Goal: Task Accomplishment & Management: Manage account settings

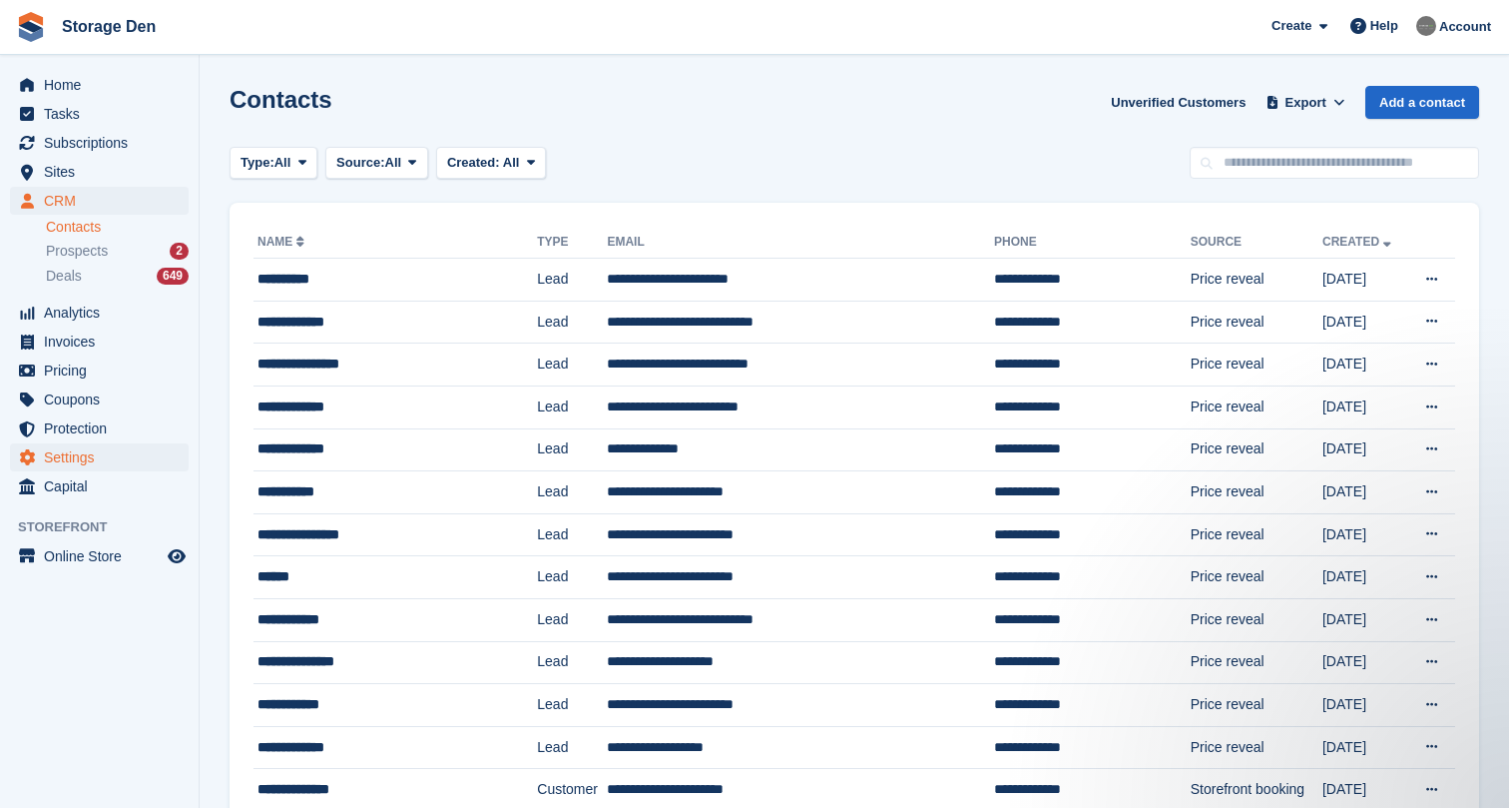
click at [125, 450] on span "Settings" at bounding box center [104, 457] width 120 height 28
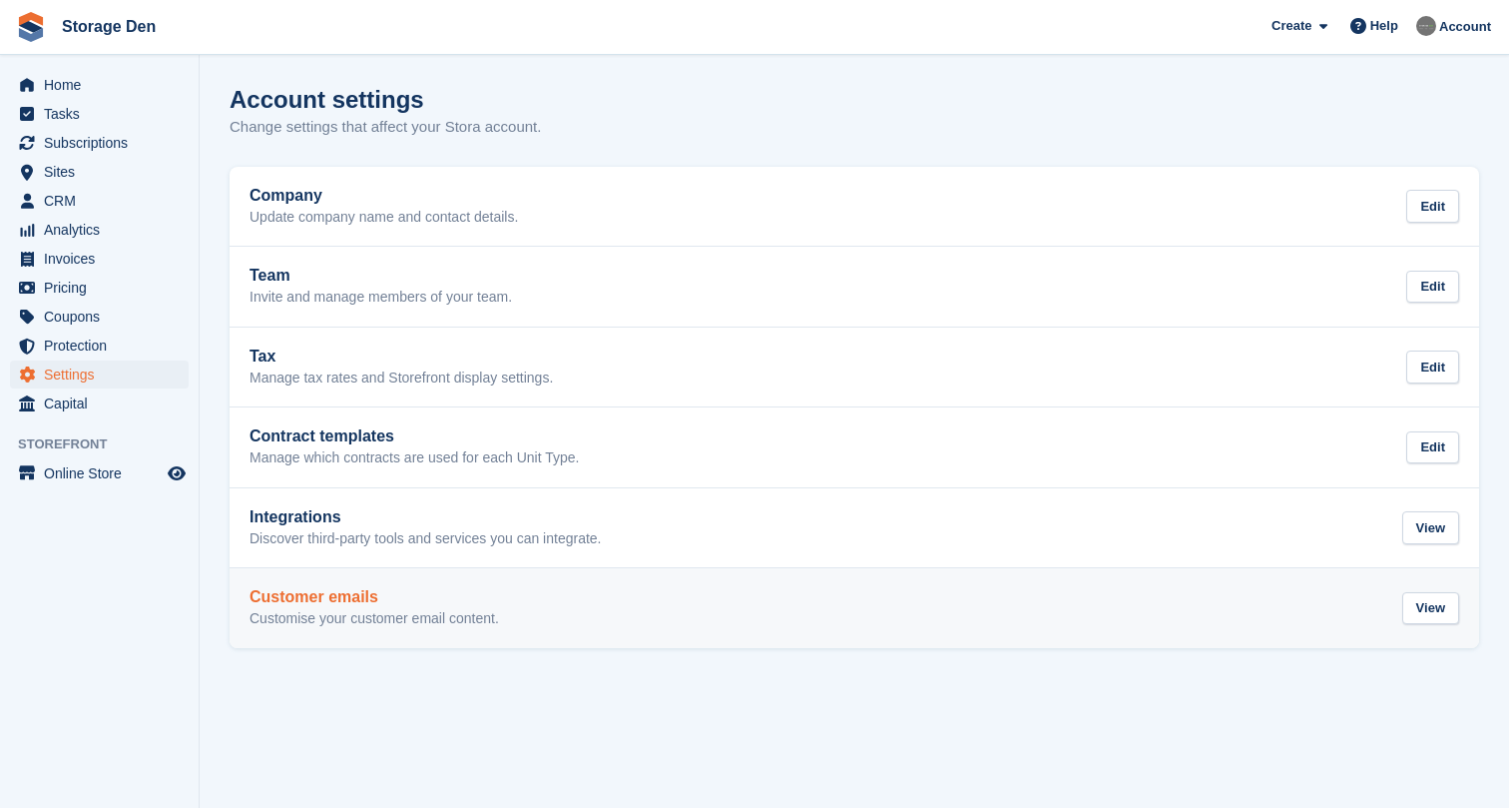
click at [403, 610] on p "Customise your customer email content." at bounding box center [375, 619] width 250 height 18
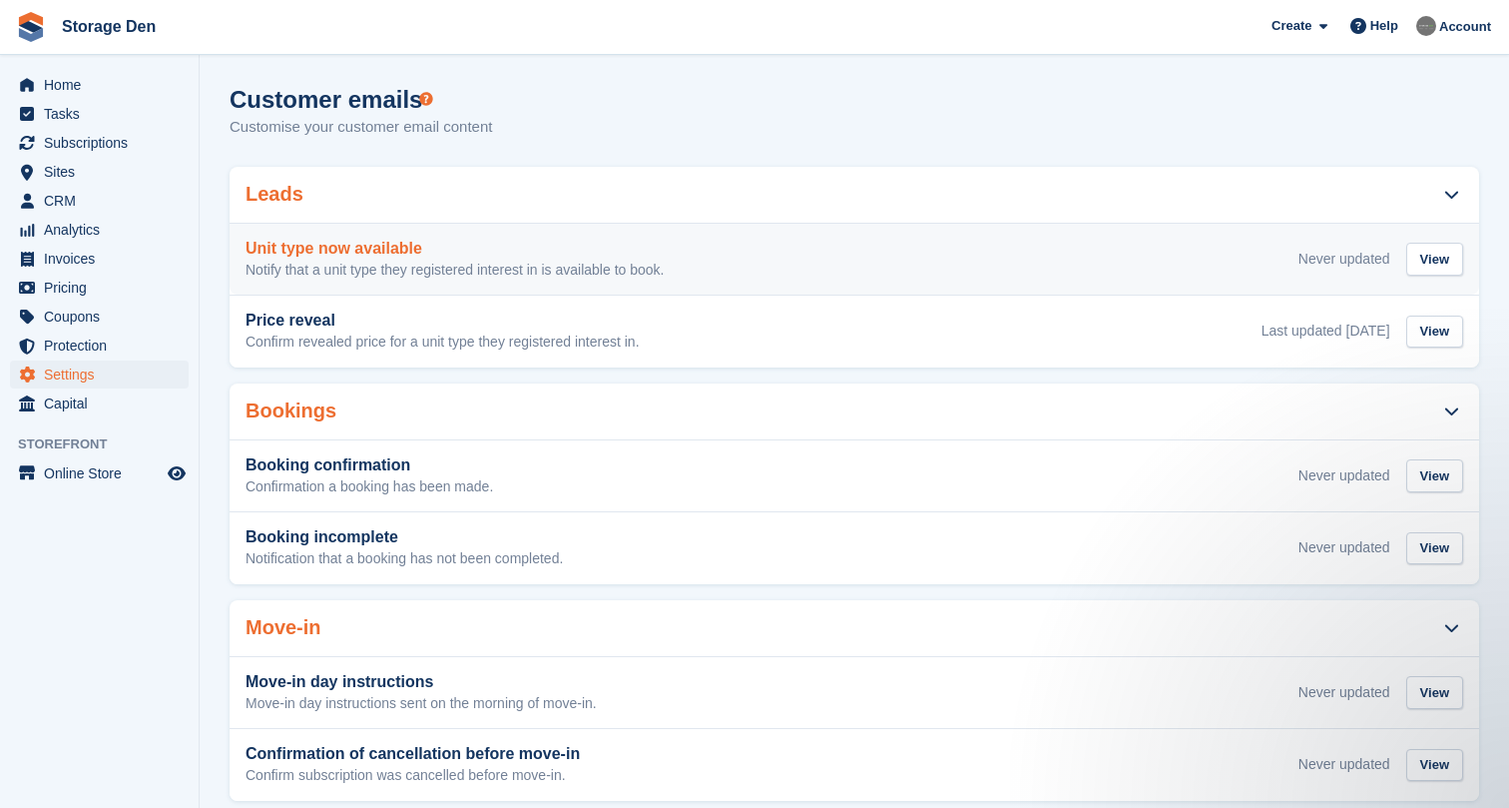
click at [654, 256] on h3 "Unit type now available" at bounding box center [455, 249] width 418 height 18
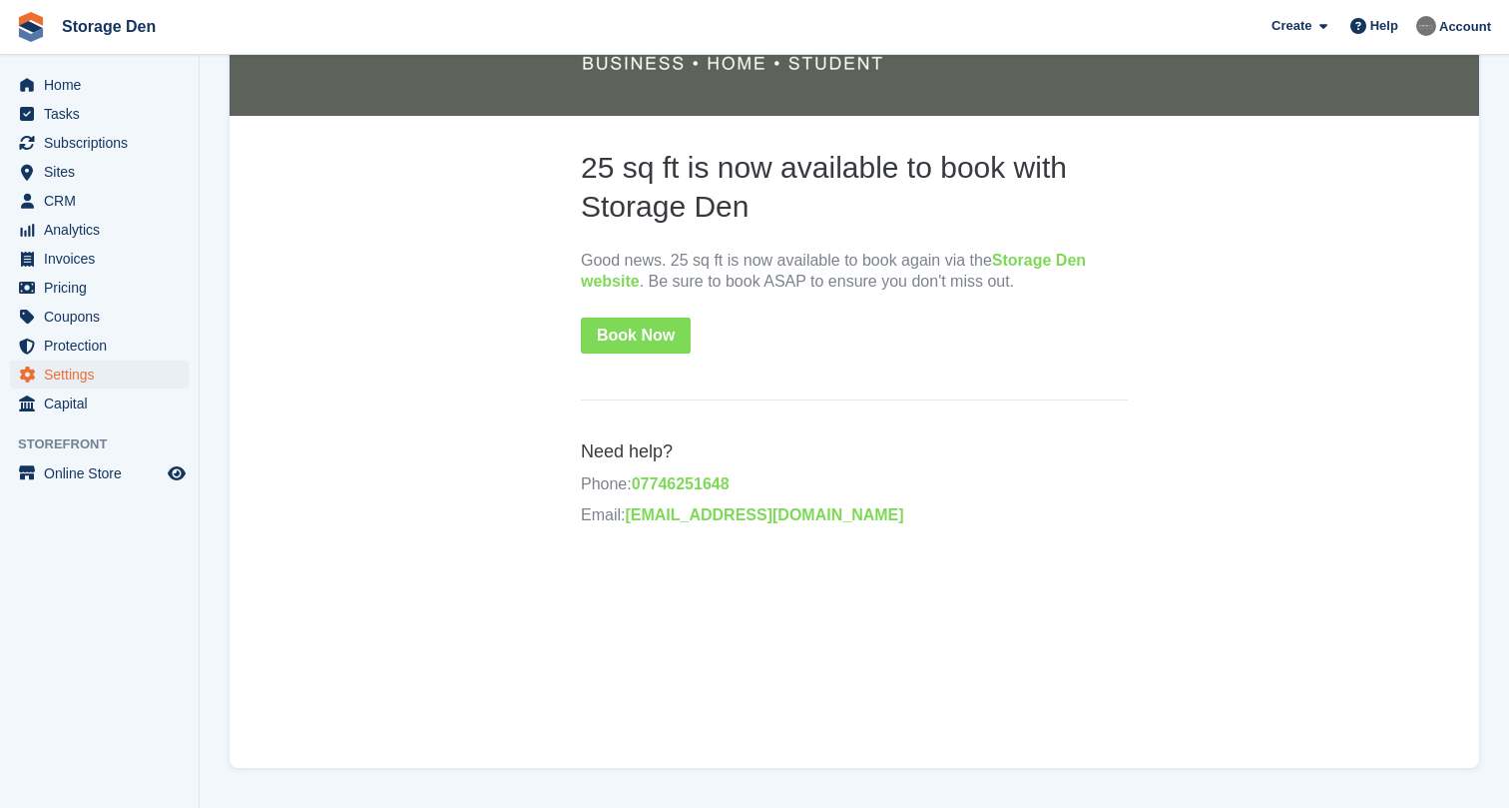
scroll to position [301, 0]
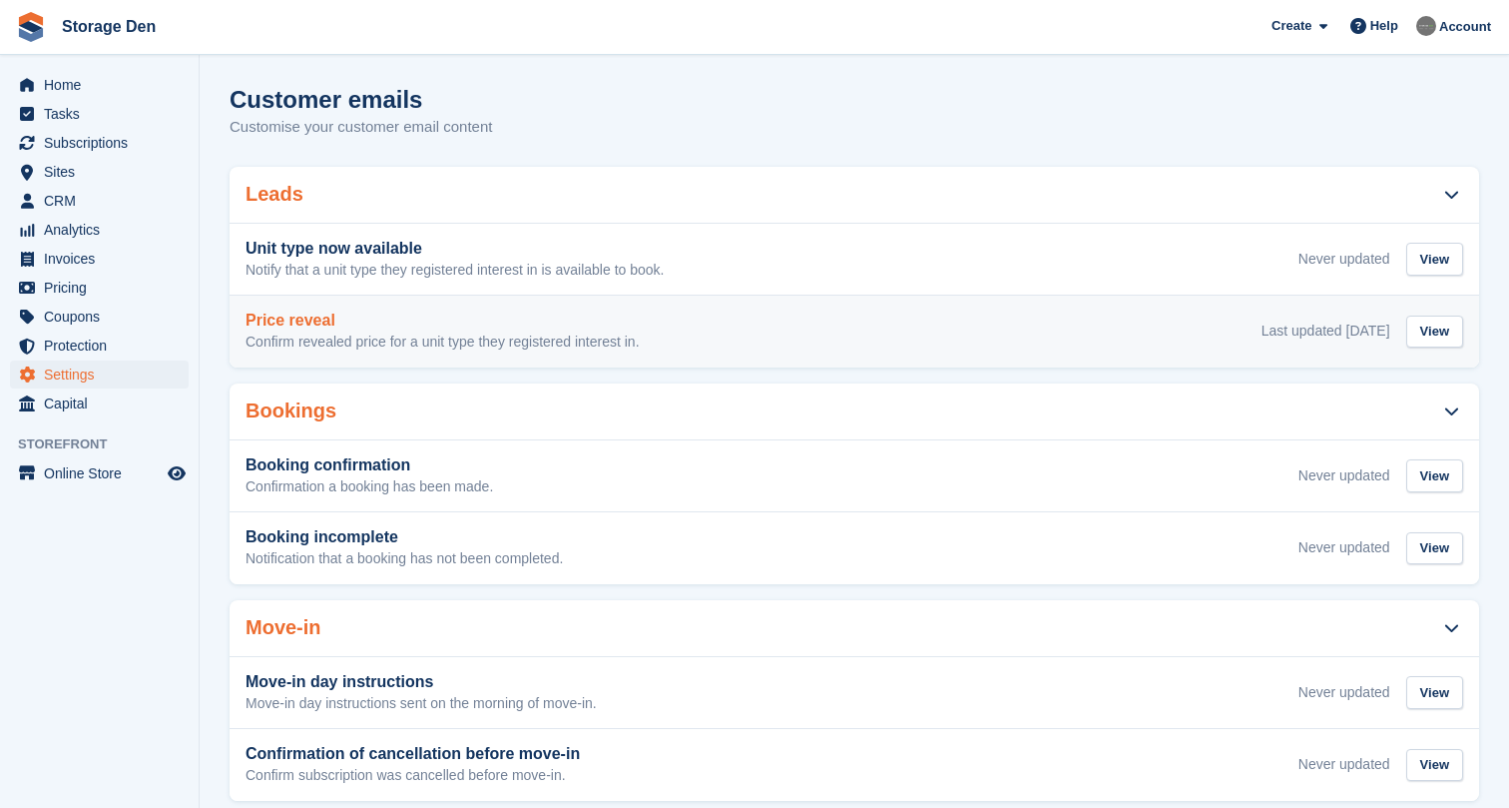
click at [315, 314] on h3 "Price reveal" at bounding box center [443, 320] width 394 height 18
click at [640, 333] on p "Confirm revealed price for a unit type they registered interest in." at bounding box center [443, 342] width 394 height 18
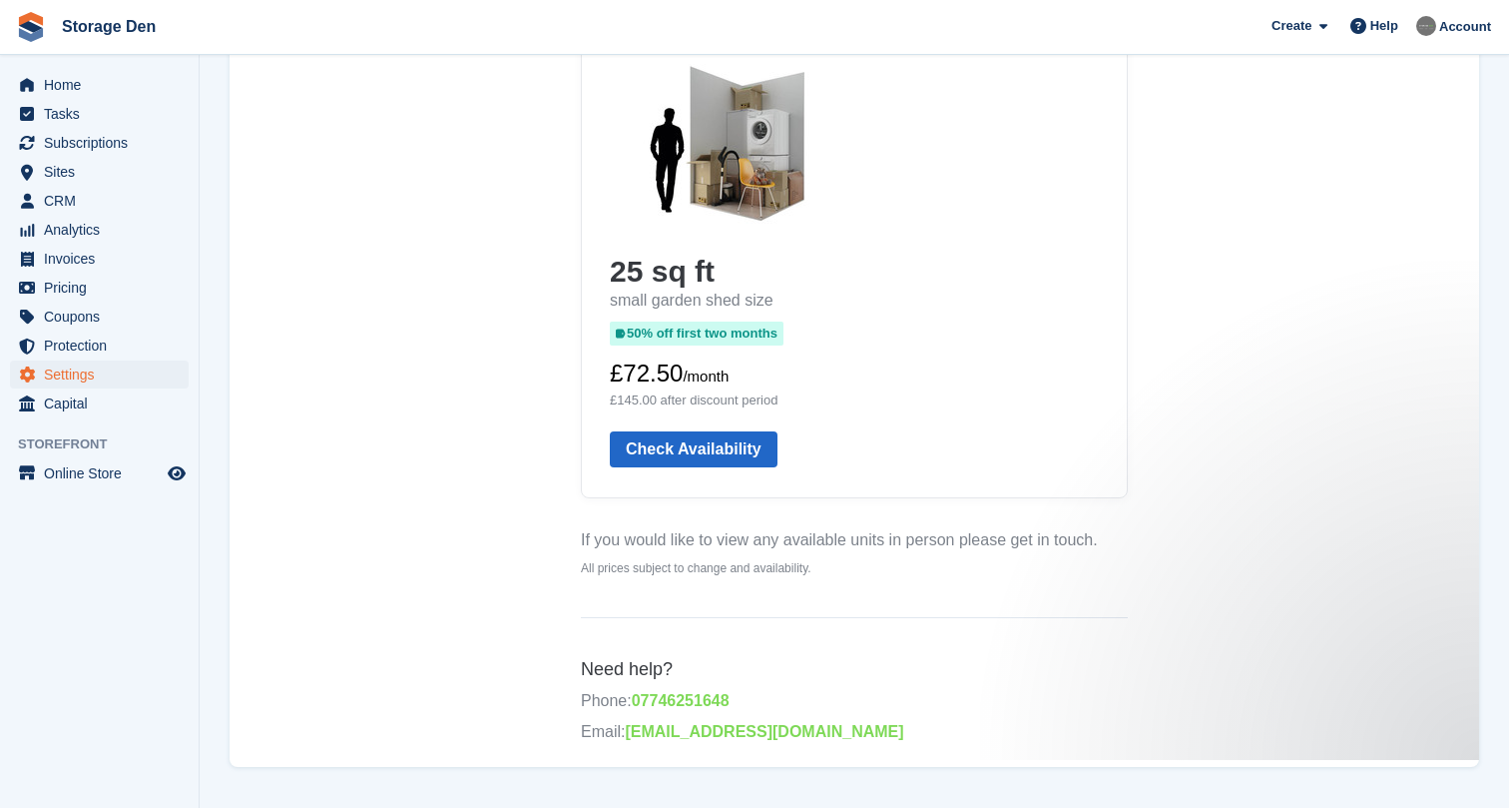
scroll to position [320, 0]
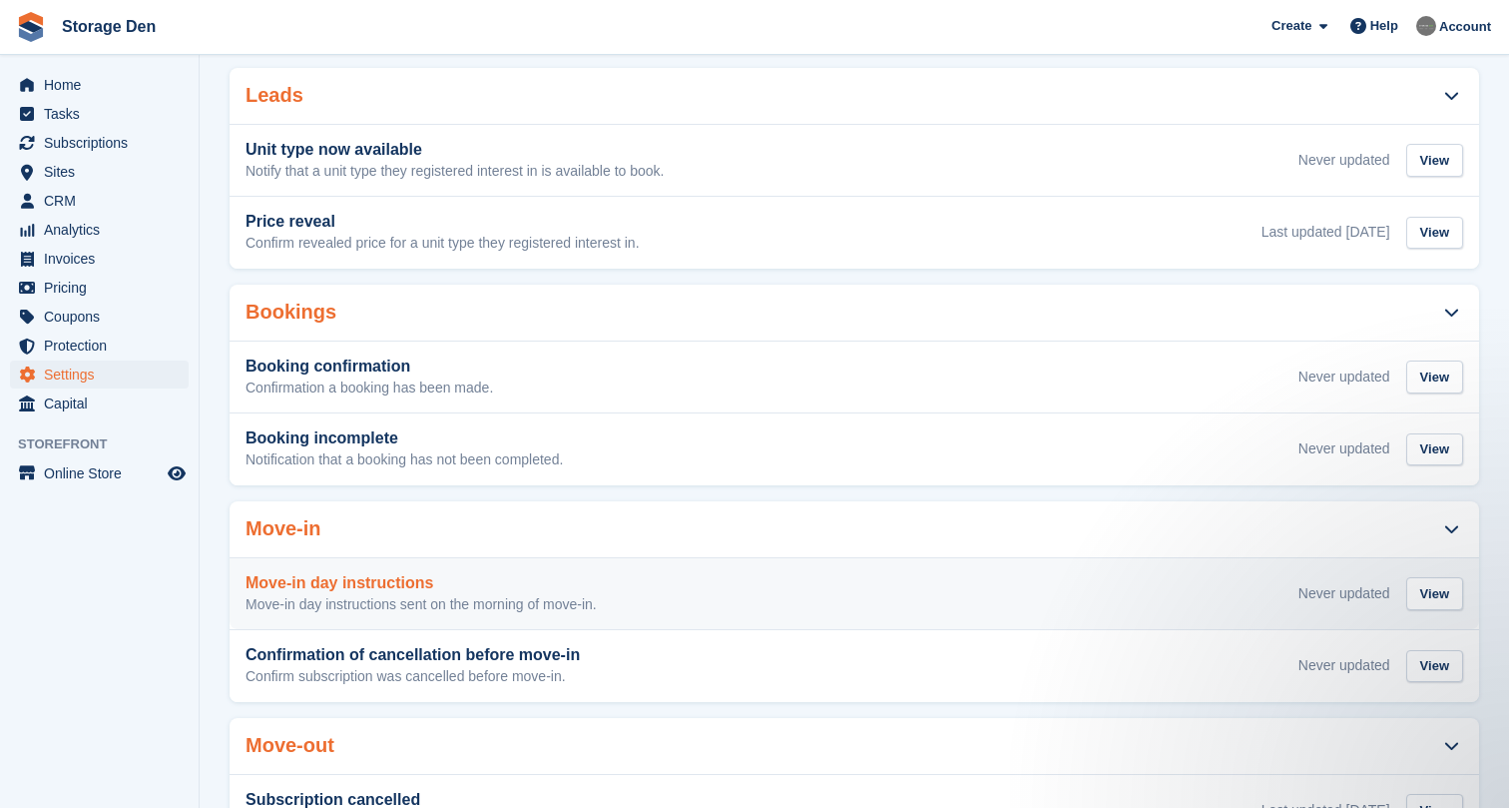
click at [467, 583] on h3 "Move-in day instructions" at bounding box center [421, 583] width 351 height 18
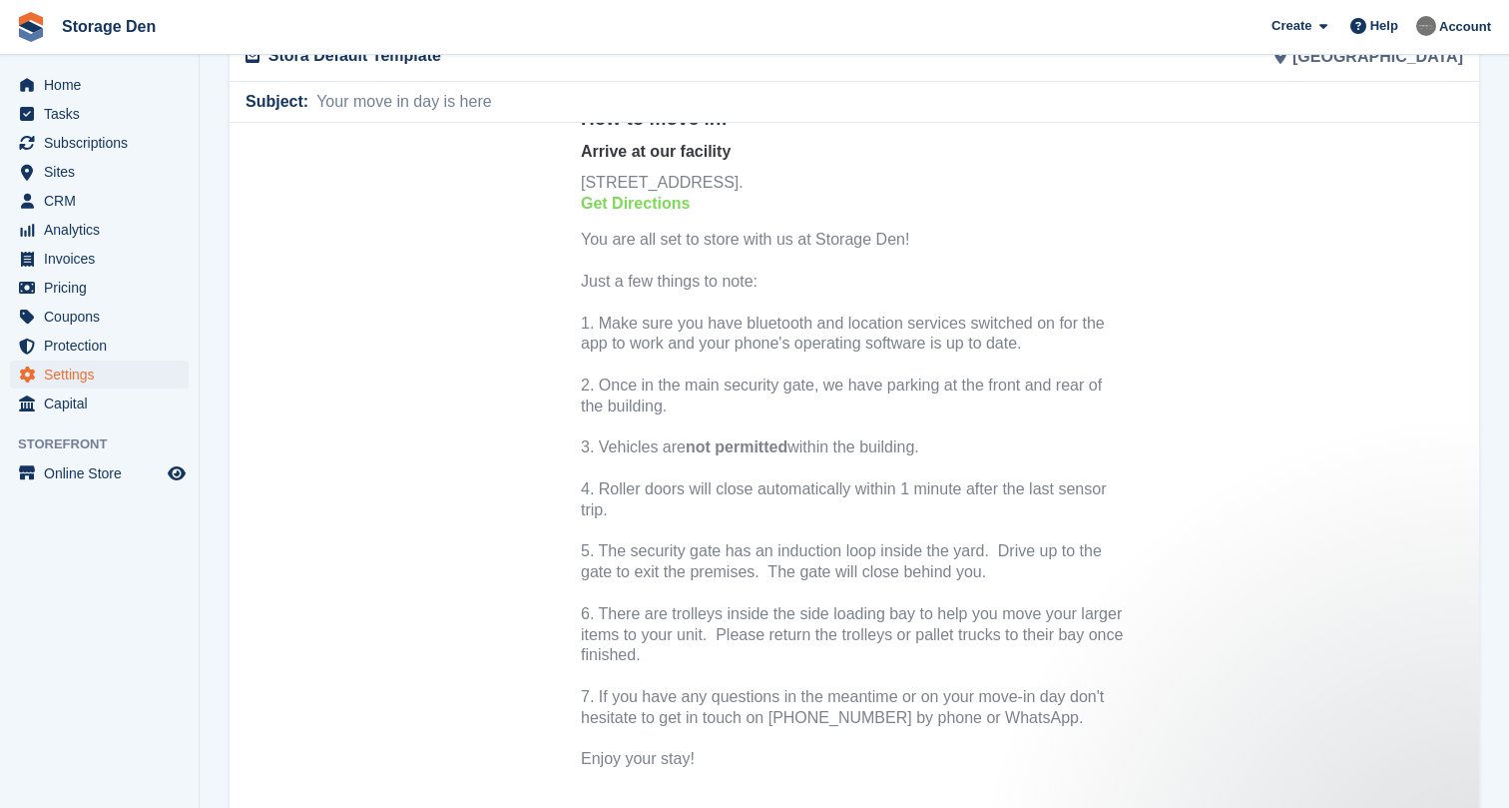
scroll to position [433, 0]
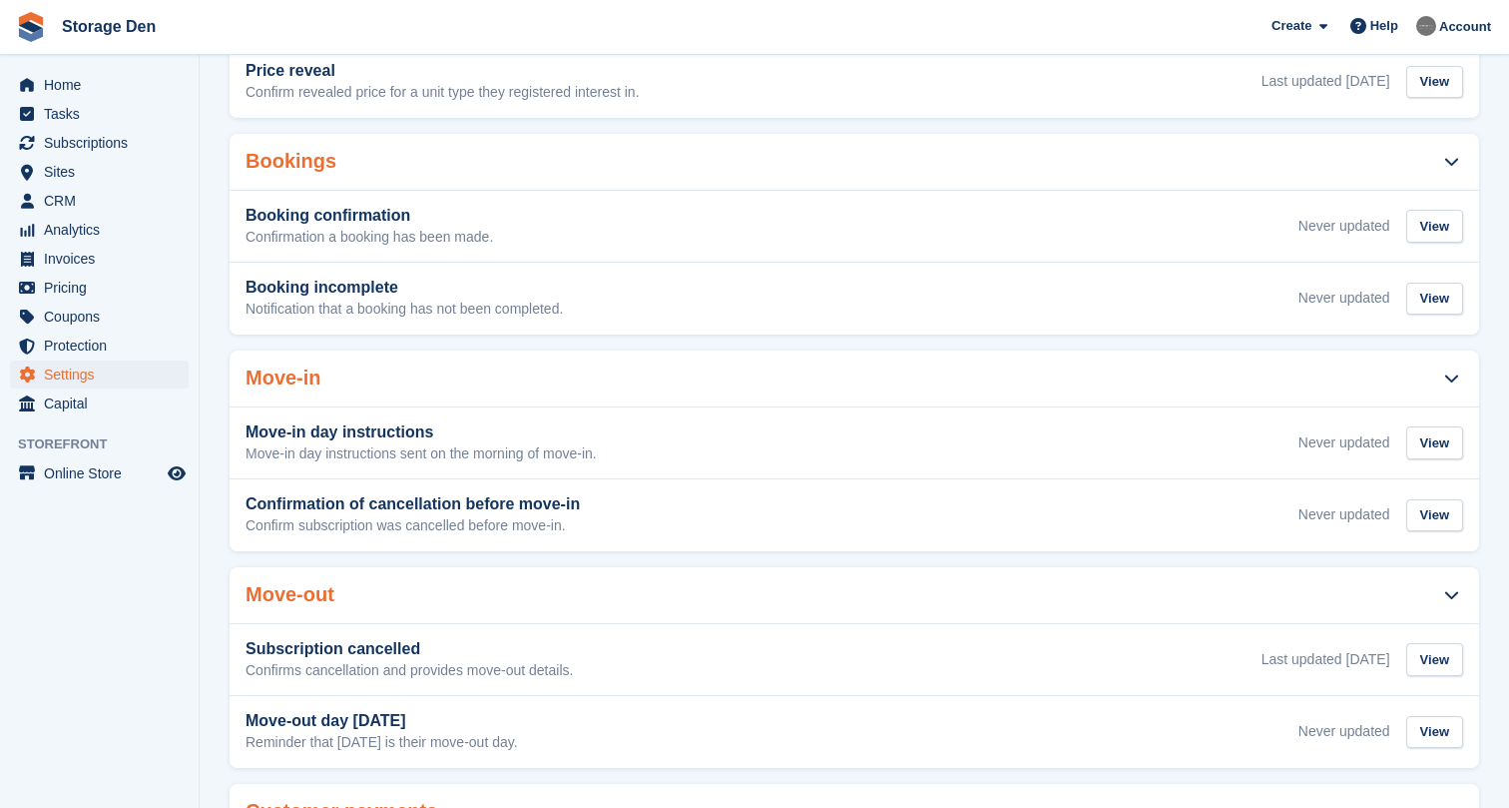
scroll to position [248, 0]
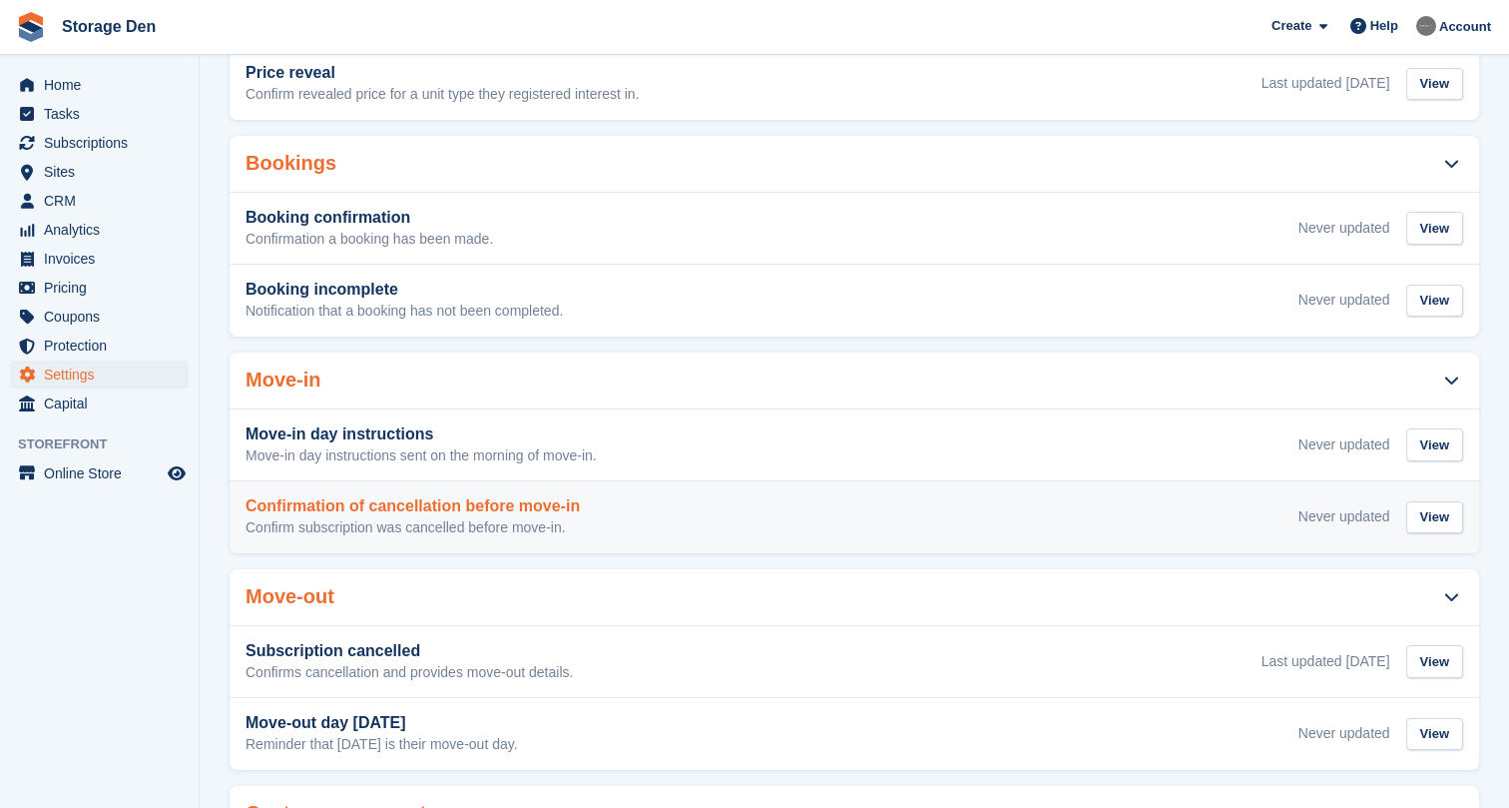
click at [568, 505] on h3 "Confirmation of cancellation before move-in" at bounding box center [413, 506] width 334 height 18
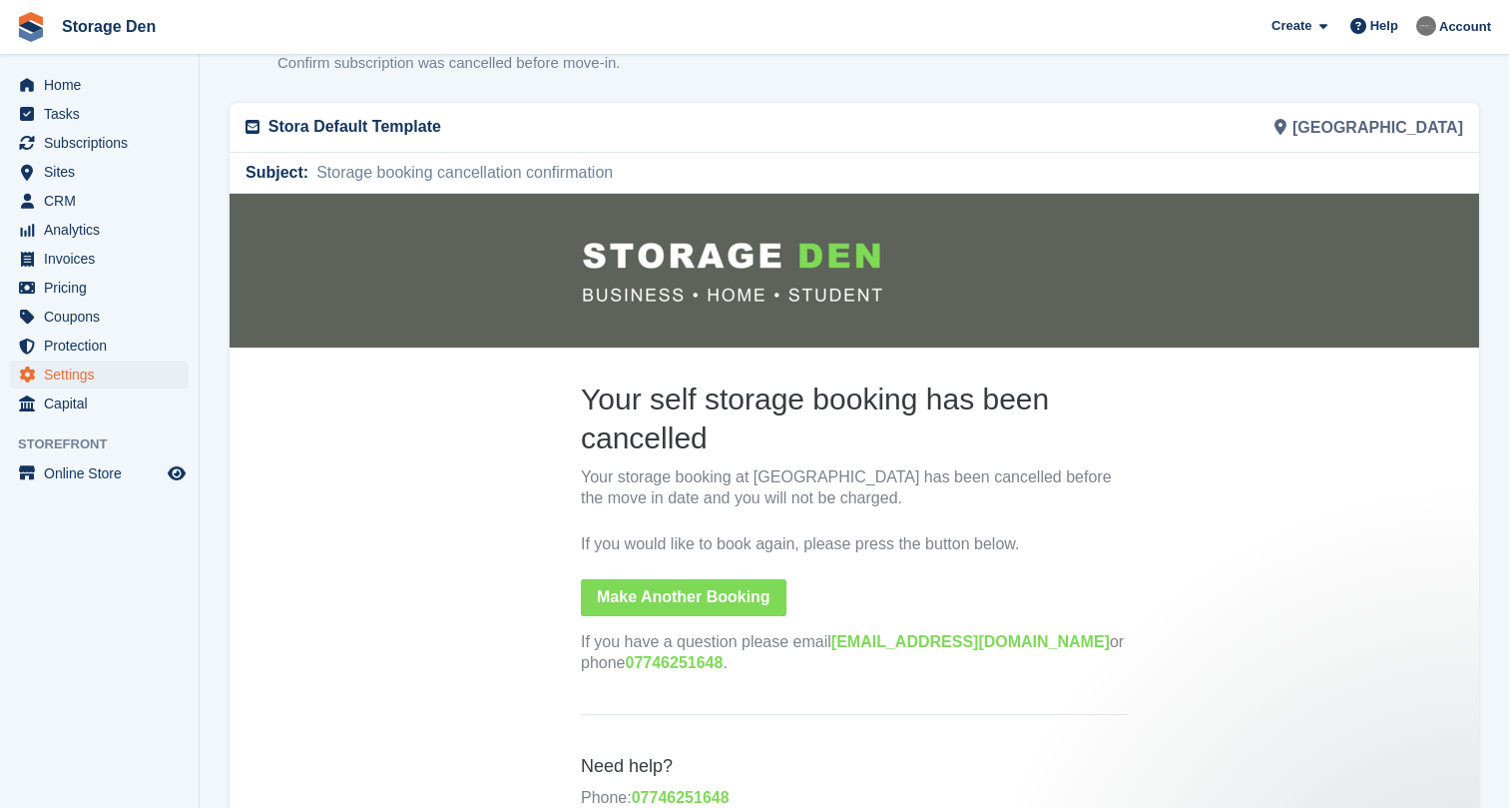
scroll to position [66, 0]
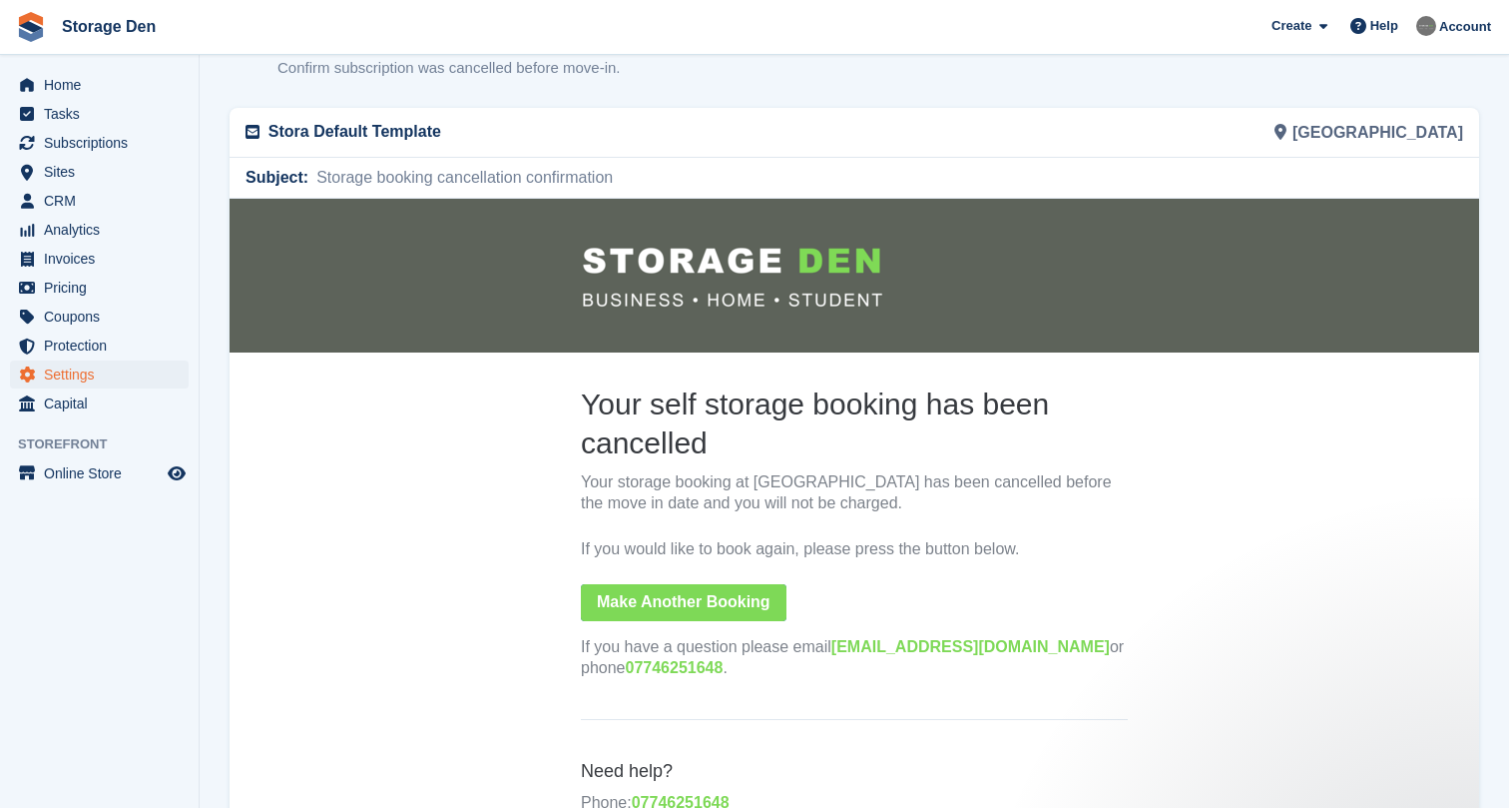
scroll to position [248, 0]
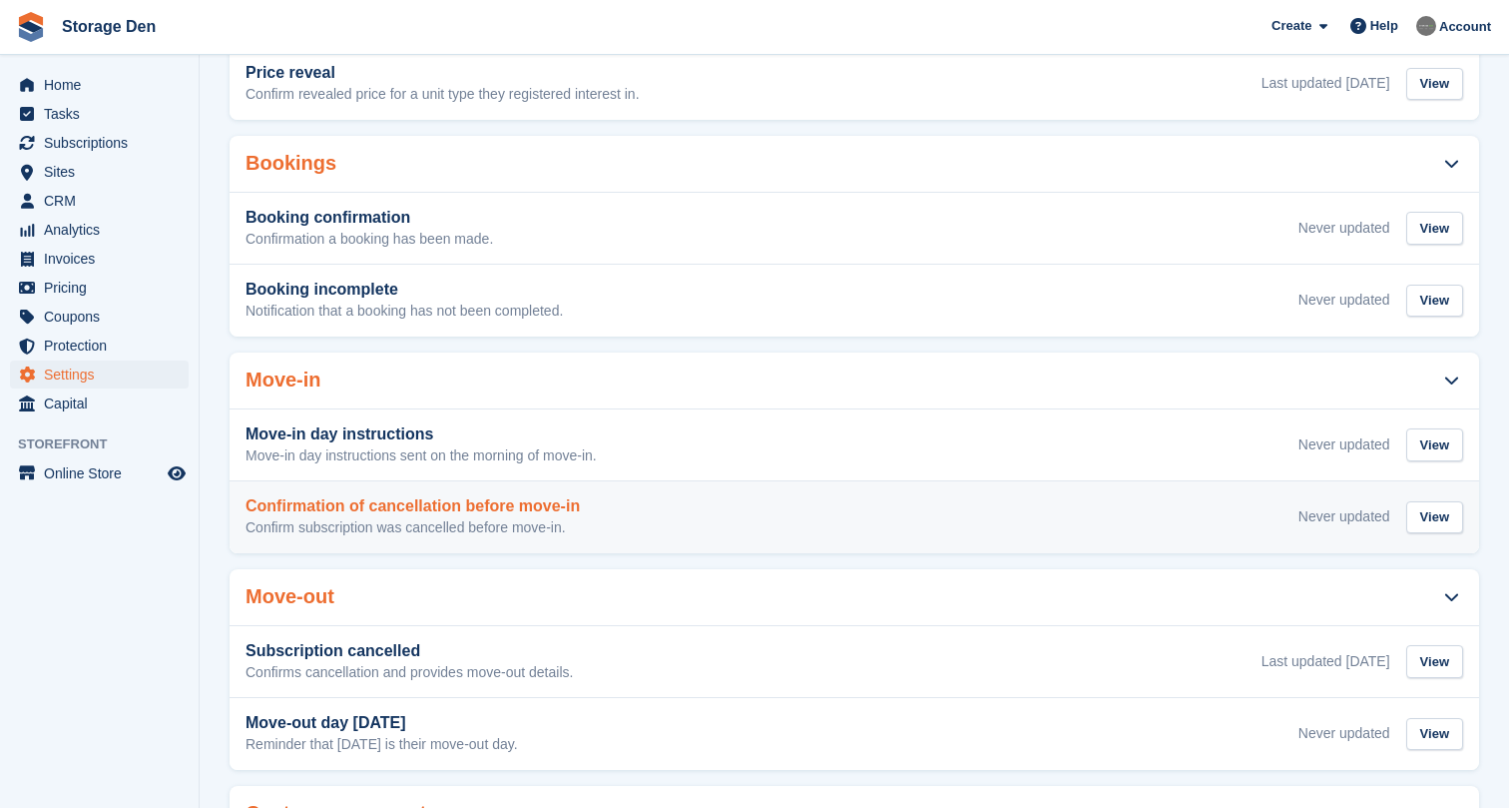
click at [1329, 507] on div "Never updated" at bounding box center [1345, 516] width 92 height 21
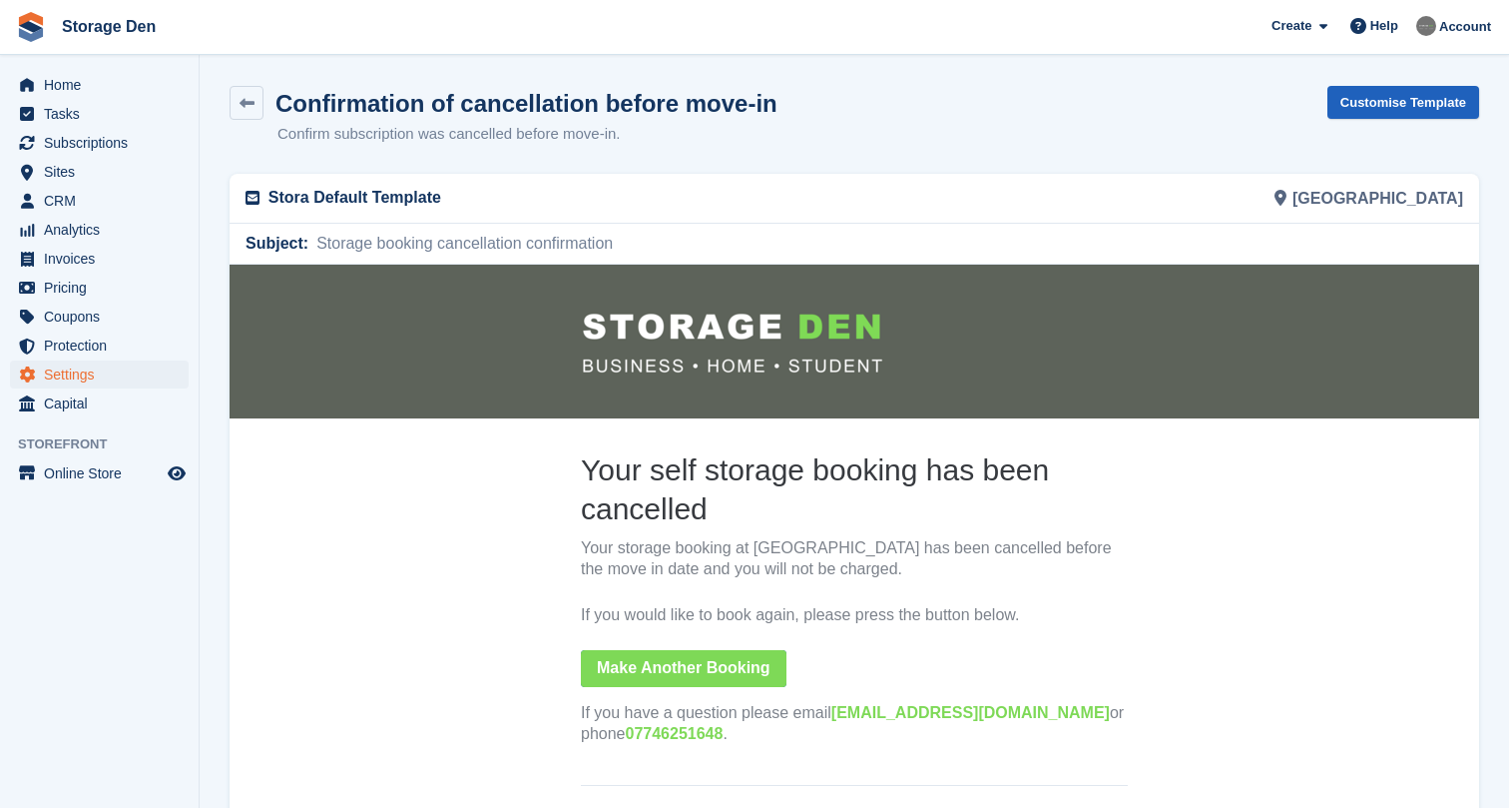
click at [1440, 99] on link "Customise Template" at bounding box center [1404, 102] width 152 height 33
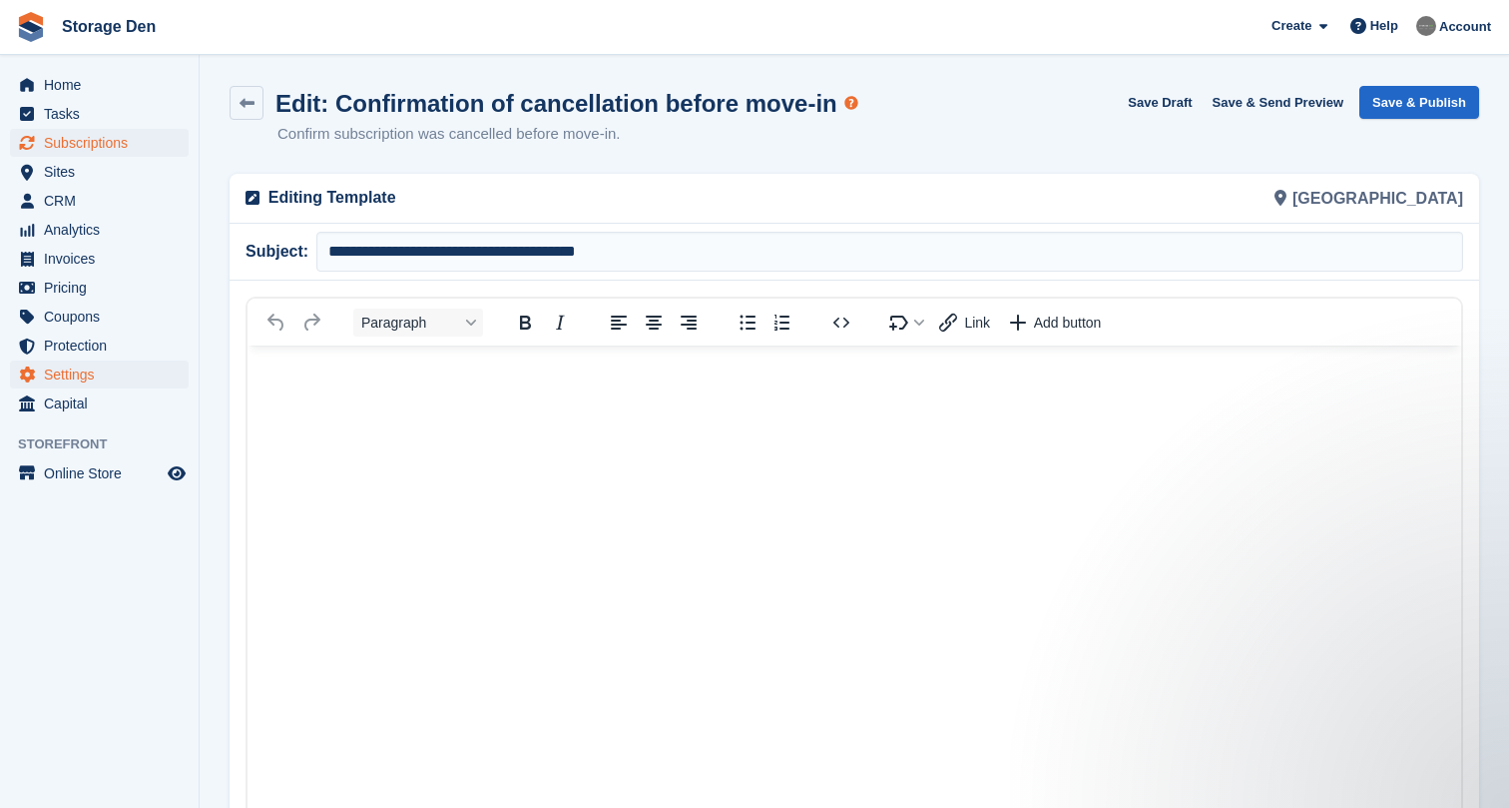
click at [163, 144] on span "Subscriptions" at bounding box center [104, 143] width 120 height 28
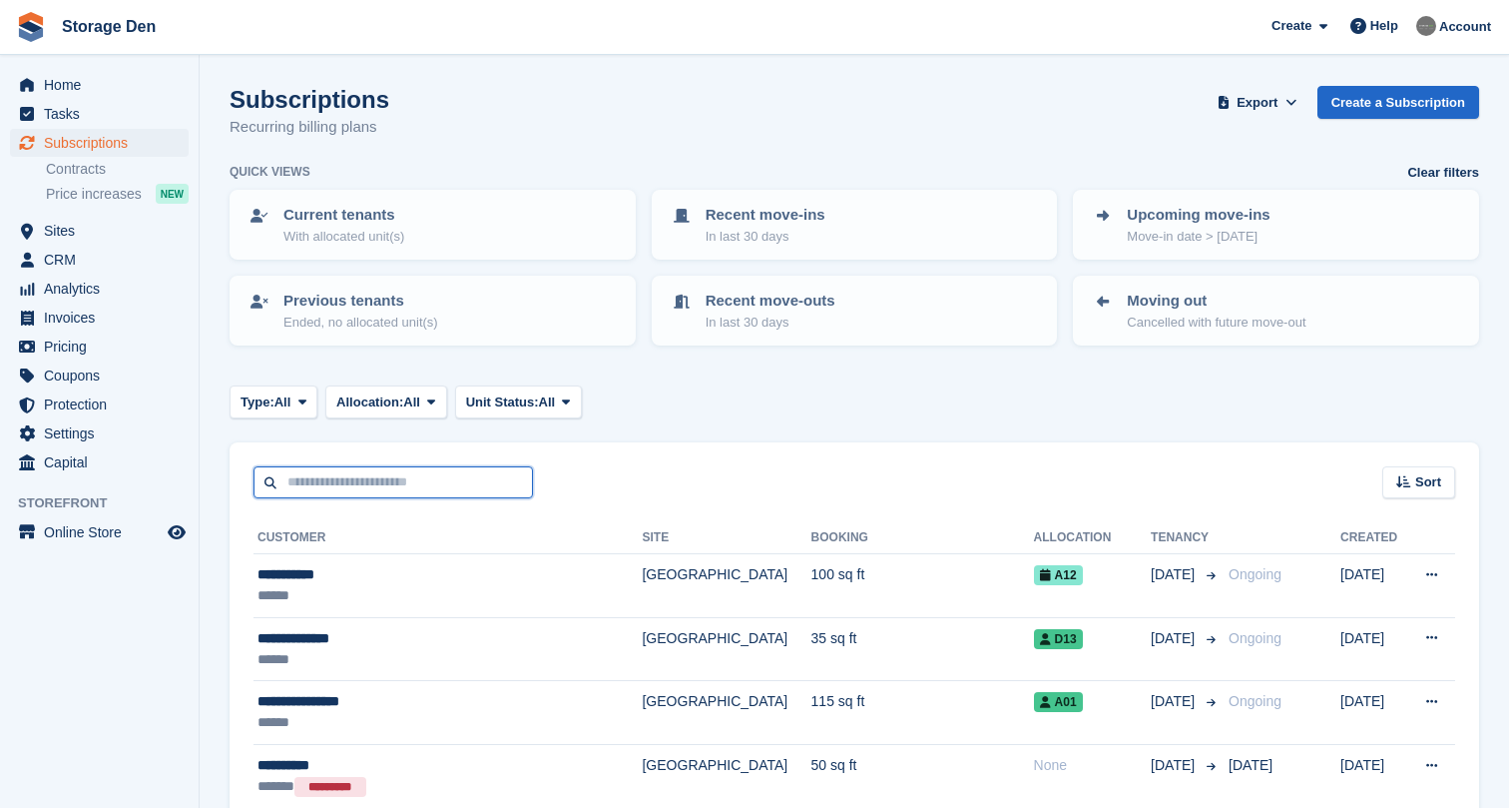
click at [448, 491] on input "text" at bounding box center [394, 482] width 280 height 33
type input "*****"
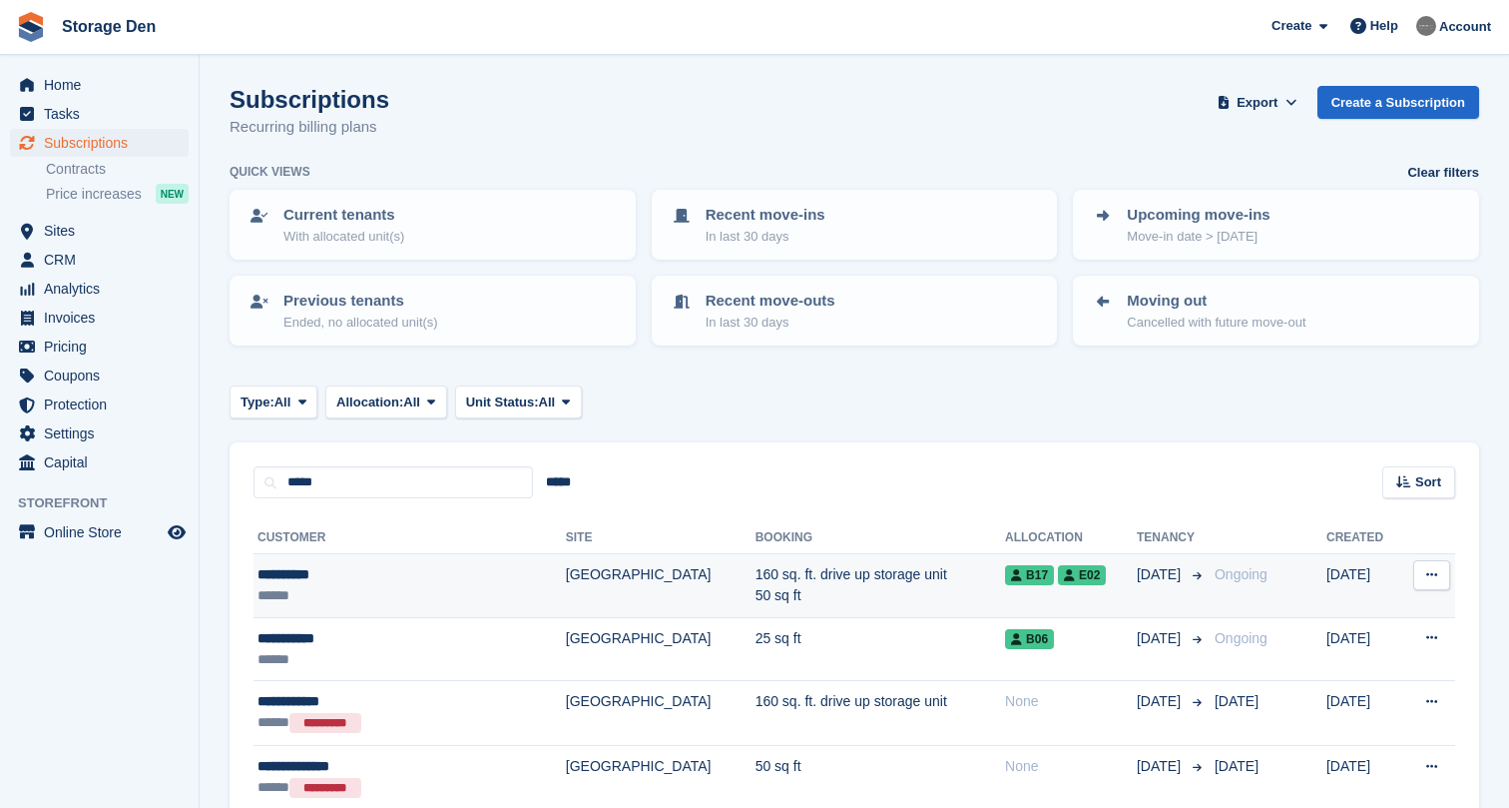
click at [404, 566] on div "**********" at bounding box center [376, 574] width 236 height 21
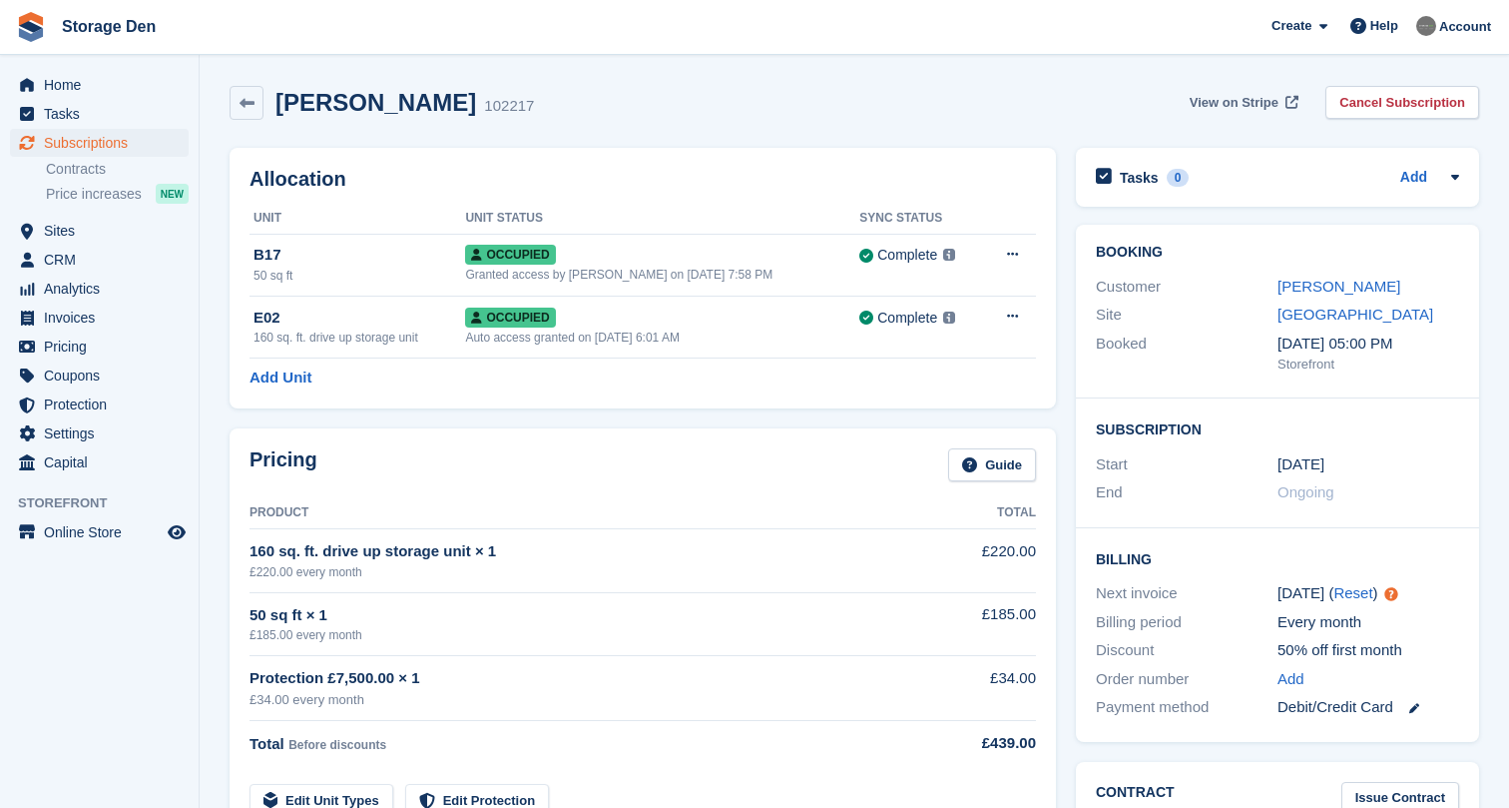
click at [1215, 97] on span "View on Stripe" at bounding box center [1234, 103] width 89 height 20
